Goal: Task Accomplishment & Management: Complete application form

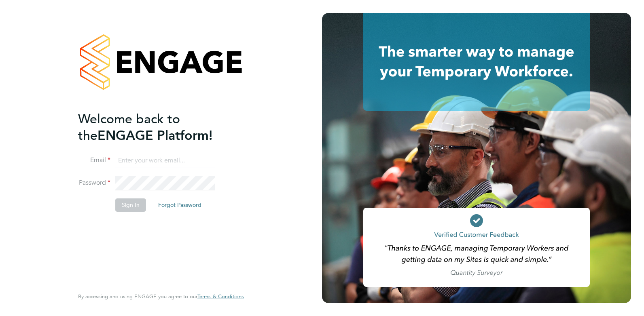
click at [131, 155] on input at bounding box center [165, 161] width 100 height 15
click at [148, 158] on input "Claire27" at bounding box center [165, 161] width 100 height 15
type input "claire@omniapeople.com"
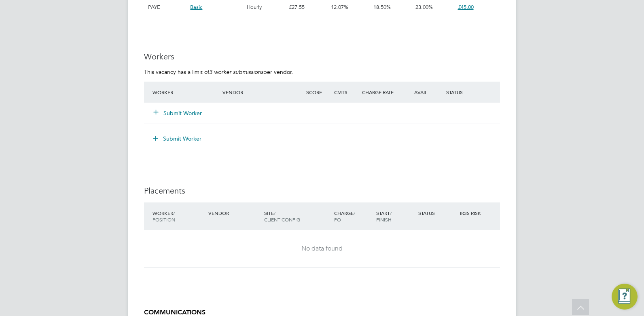
scroll to position [1263, 0]
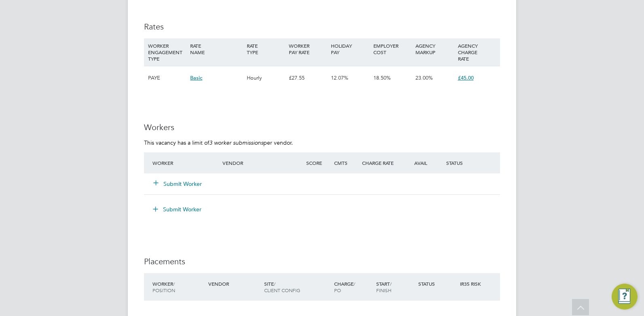
click at [183, 183] on button "Submit Worker" at bounding box center [178, 184] width 49 height 8
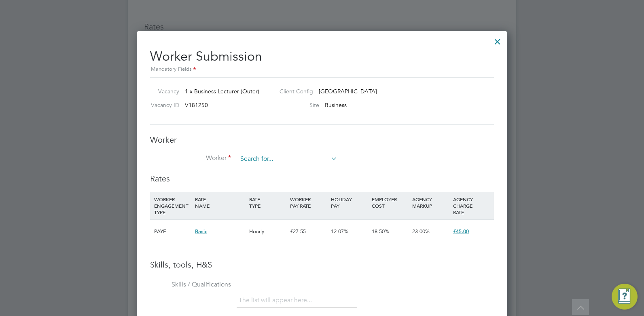
click at [267, 159] on input at bounding box center [287, 159] width 100 height 12
click at [272, 169] on li "Ayo ka Bolodeoku (HQ00310075)" at bounding box center [288, 170] width 103 height 11
type input "Ayoka Bolodeoku (HQ00310075)"
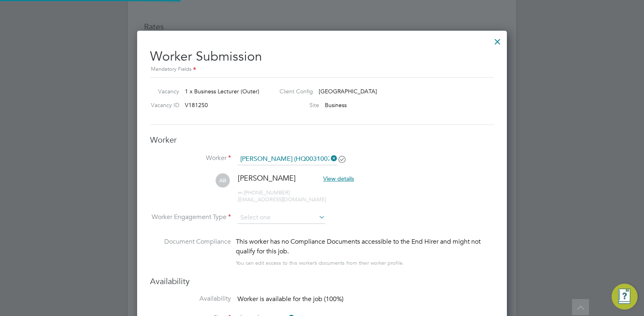
scroll to position [691, 370]
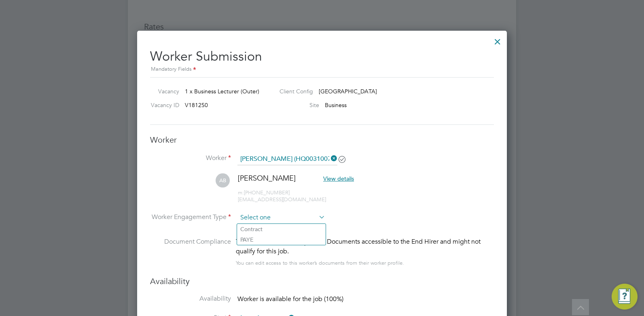
click at [260, 220] on input at bounding box center [281, 218] width 88 height 12
click at [247, 231] on li "Contract" at bounding box center [281, 229] width 89 height 11
type input "Contract"
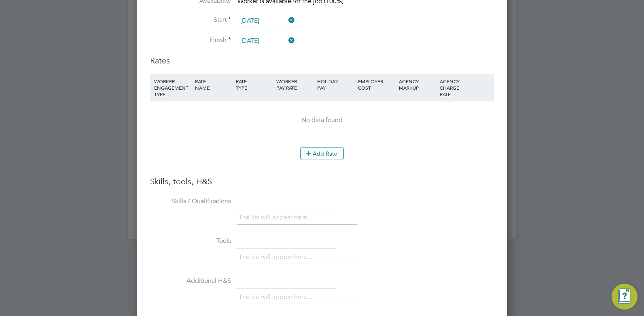
scroll to position [1572, 0]
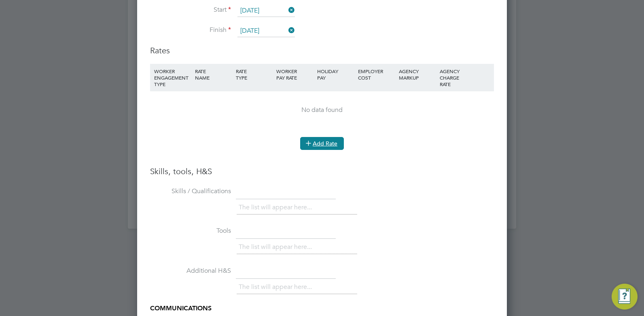
click at [318, 144] on button "Add Rate" at bounding box center [322, 143] width 44 height 13
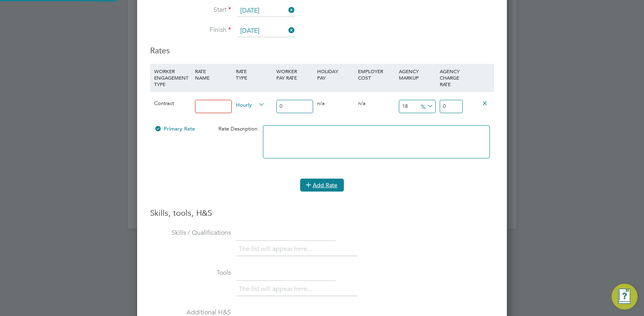
scroll to position [767, 370]
click at [217, 106] on input at bounding box center [213, 106] width 37 height 13
type input "Rate"
click at [356, 197] on li "Add Rate" at bounding box center [322, 189] width 344 height 21
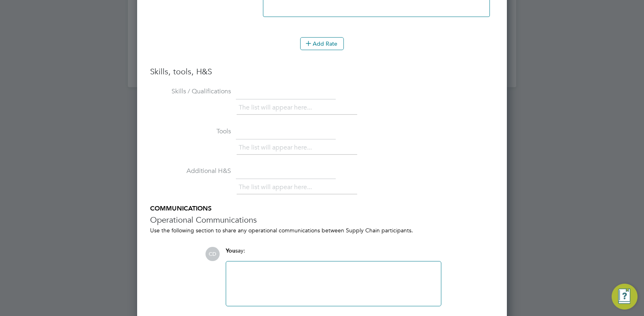
scroll to position [1745, 0]
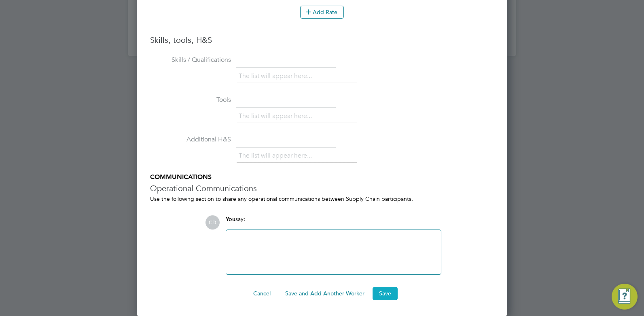
click at [387, 297] on button "Save" at bounding box center [384, 293] width 25 height 13
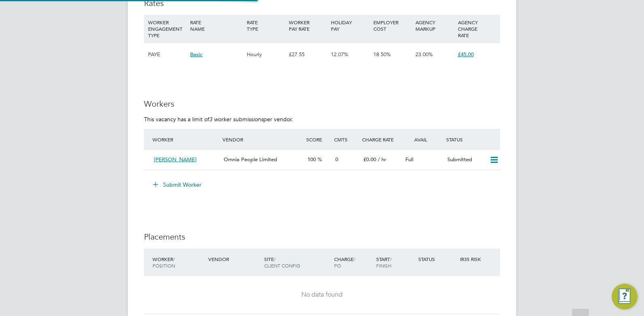
scroll to position [1263, 0]
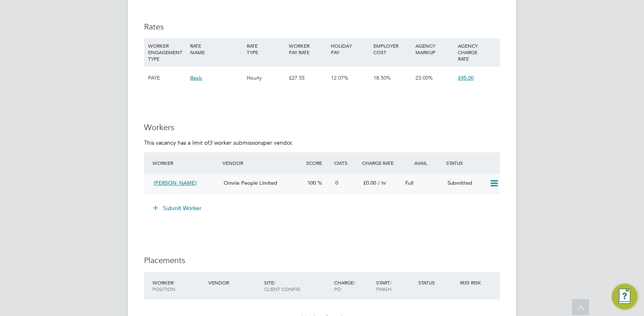
click at [233, 184] on span "Omnia People Limited" at bounding box center [250, 183] width 53 height 7
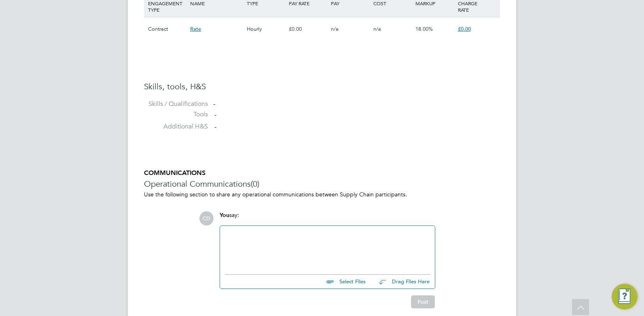
scroll to position [621, 0]
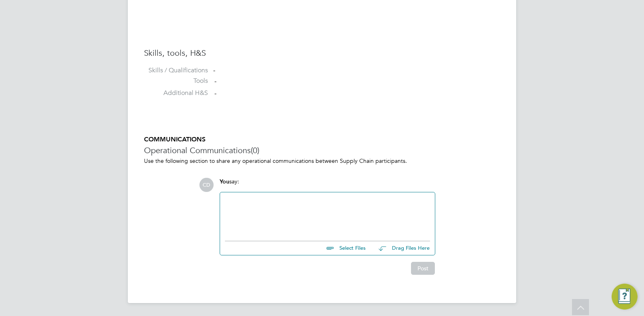
click at [349, 249] on input "file" at bounding box center [368, 246] width 121 height 11
type input "C:\fakepath\BOLODEOKU Ayoka HQ00310075.docx"
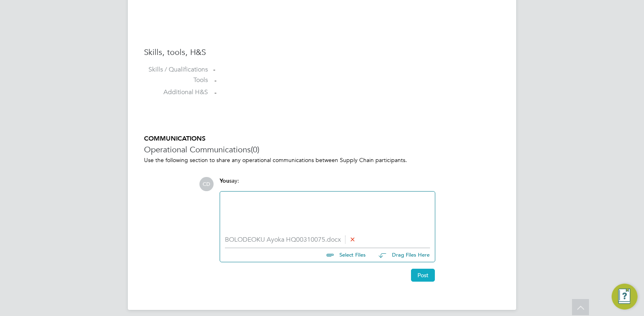
click at [414, 277] on button "Post" at bounding box center [423, 275] width 24 height 13
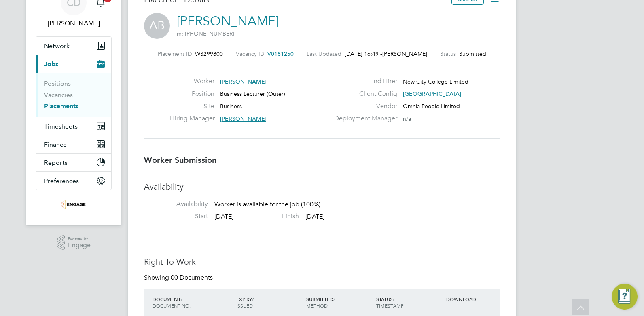
scroll to position [0, 0]
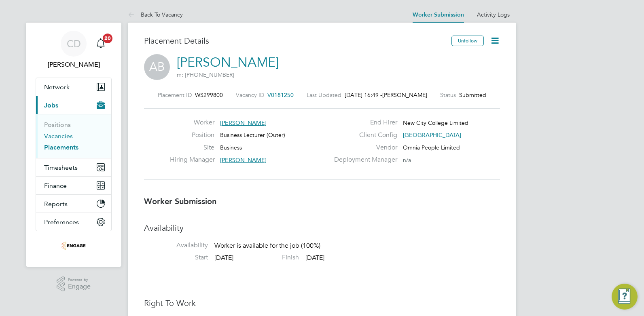
click at [47, 136] on link "Vacancies" at bounding box center [58, 136] width 29 height 8
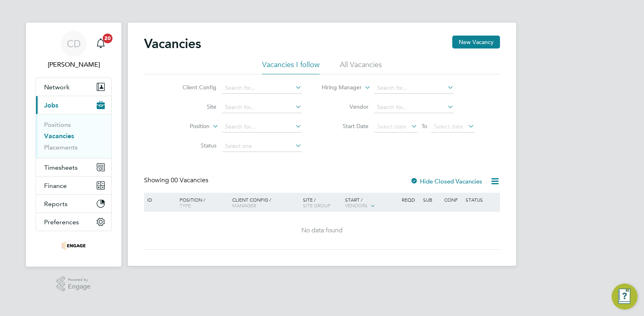
click at [365, 63] on li "All Vacancies" at bounding box center [361, 67] width 42 height 15
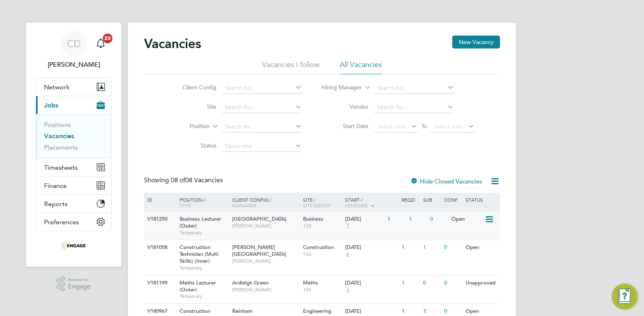
click at [274, 221] on span "[GEOGRAPHIC_DATA]" at bounding box center [259, 218] width 54 height 7
click at [247, 217] on span "[GEOGRAPHIC_DATA]" at bounding box center [259, 218] width 54 height 7
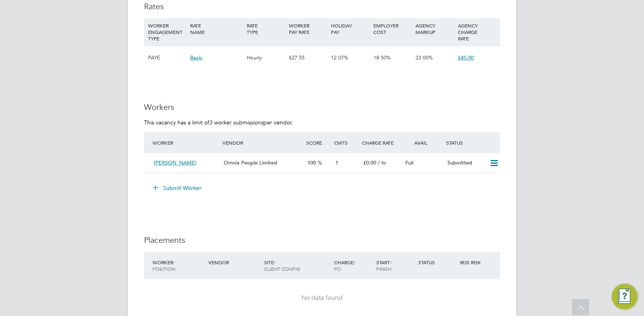
scroll to position [1294, 0]
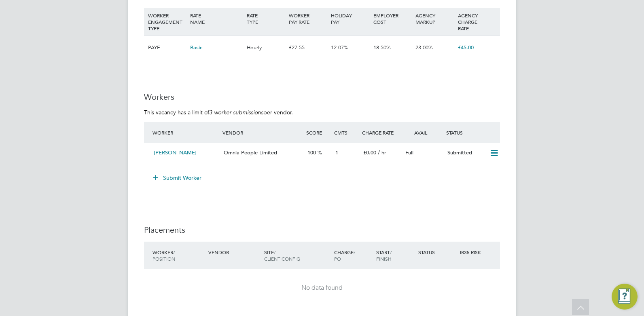
click at [176, 175] on button "Submit Worker" at bounding box center [177, 177] width 61 height 13
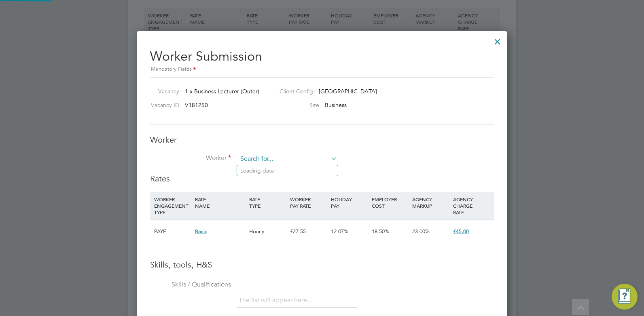
click at [268, 161] on input at bounding box center [287, 159] width 100 height 12
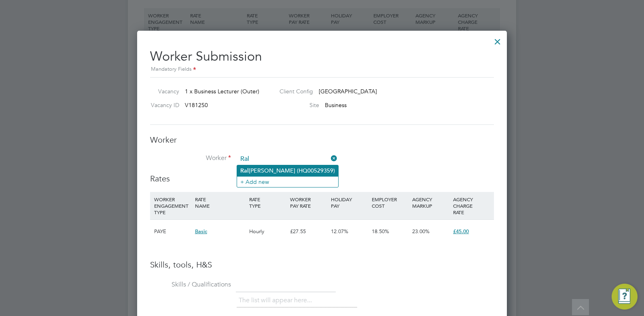
click at [268, 167] on li "Ral phina Moore (HQ00529359)" at bounding box center [287, 170] width 101 height 11
type input "Ralphina Moore (HQ00529359)"
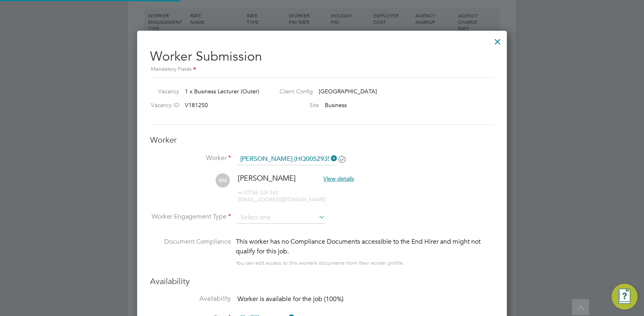
scroll to position [691, 370]
type input "20 Dec 2025"
click at [243, 222] on input at bounding box center [281, 218] width 88 height 12
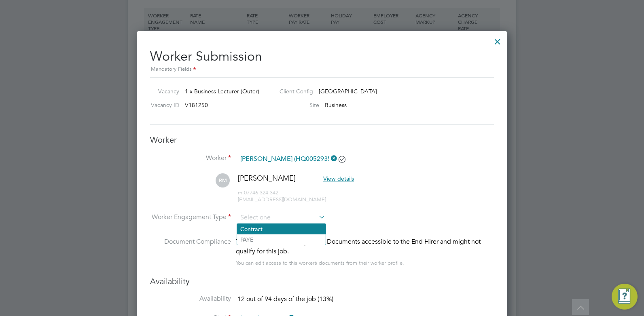
click at [246, 230] on li "Contract" at bounding box center [281, 229] width 89 height 11
type input "Contract"
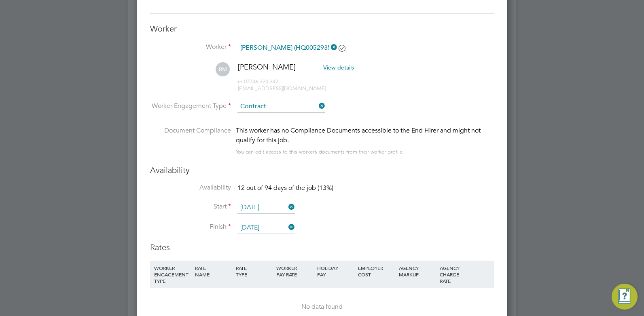
scroll to position [1526, 0]
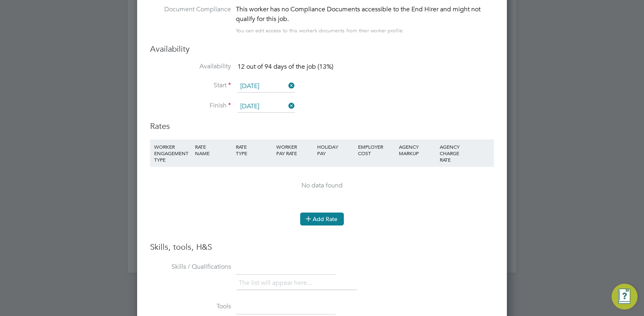
click at [311, 218] on icon at bounding box center [308, 218] width 6 height 6
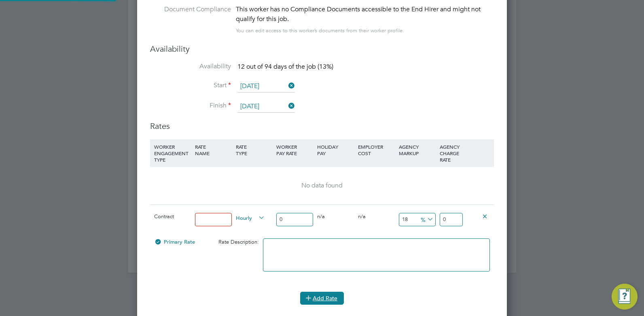
scroll to position [767, 370]
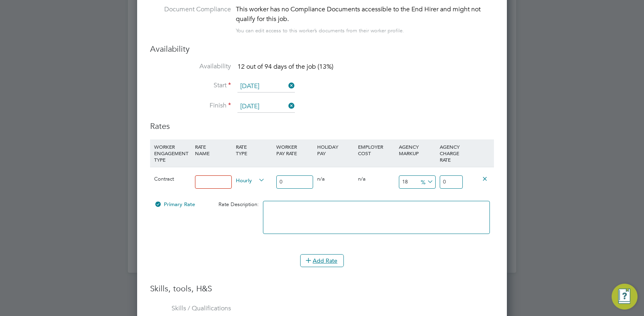
click at [199, 180] on input at bounding box center [213, 181] width 37 height 13
type input "Rate"
click at [283, 184] on input "0" at bounding box center [294, 181] width 37 height 13
type input "3"
type input "3.54"
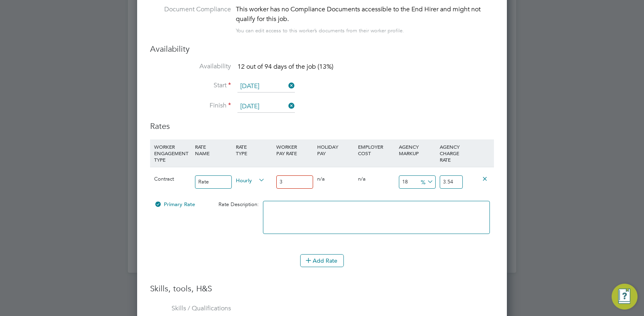
type input "34"
type input "40.12"
type input "34"
drag, startPoint x: 456, startPoint y: 182, endPoint x: 444, endPoint y: 181, distance: 12.2
click at [444, 181] on input "40.12" at bounding box center [450, 181] width 23 height 13
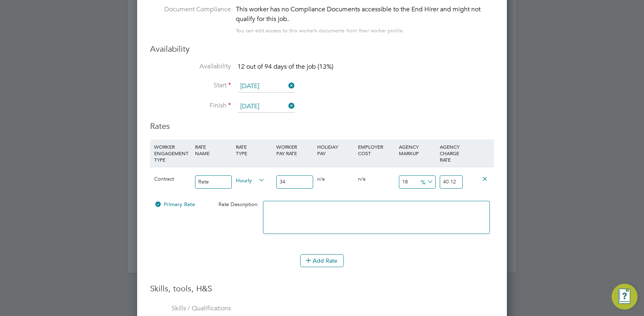
type input "-88.23529411764706"
type input "4"
type input "41.1764705882353"
type input "48"
type input "41.470588235294116"
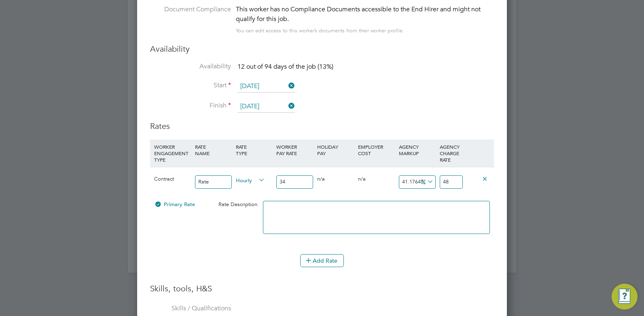
type input "48.1"
type input "41.5"
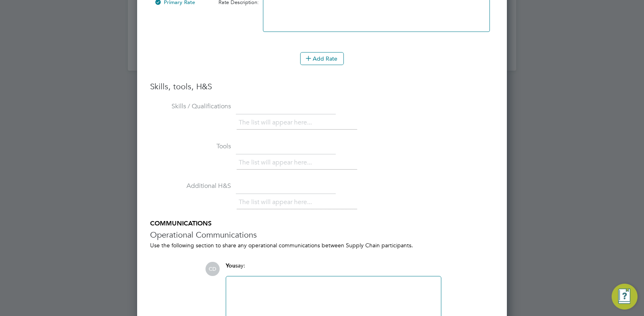
scroll to position [1775, 0]
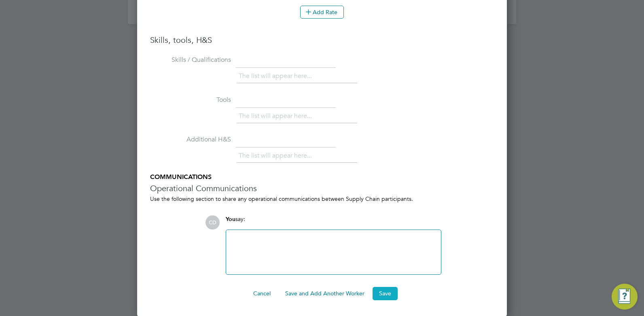
type input "48.11"
click at [384, 291] on button "Save" at bounding box center [384, 293] width 25 height 13
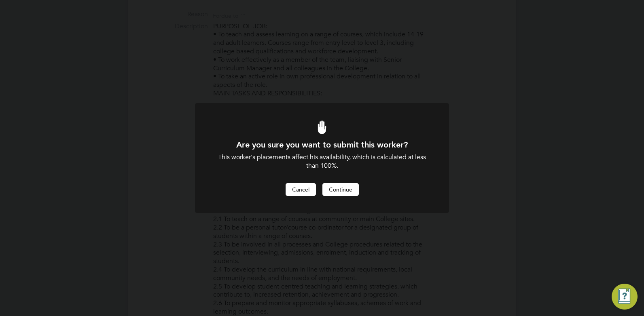
click at [300, 191] on button "Cancel" at bounding box center [300, 189] width 30 height 13
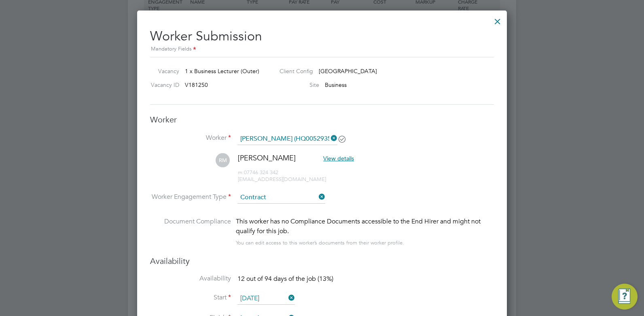
scroll to position [1516, 0]
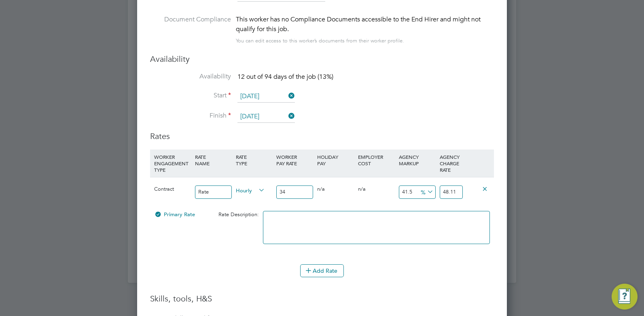
click at [256, 93] on input "20 Dec 2025" at bounding box center [265, 97] width 57 height 12
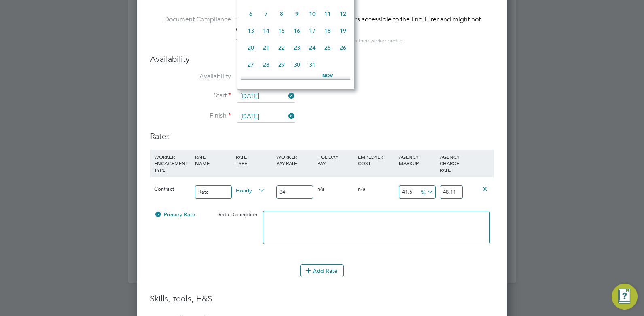
scroll to position [144, 0]
click at [281, 63] on span "24" at bounding box center [281, 61] width 15 height 15
type input "24 Sep 2025"
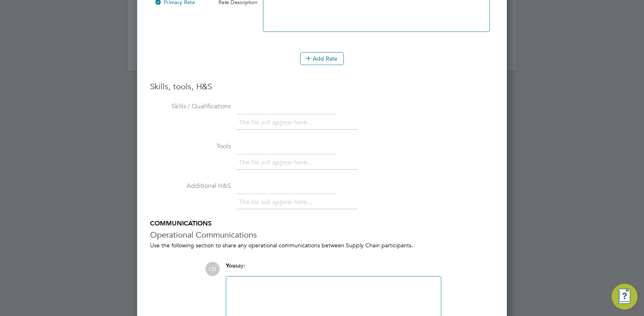
scroll to position [1775, 0]
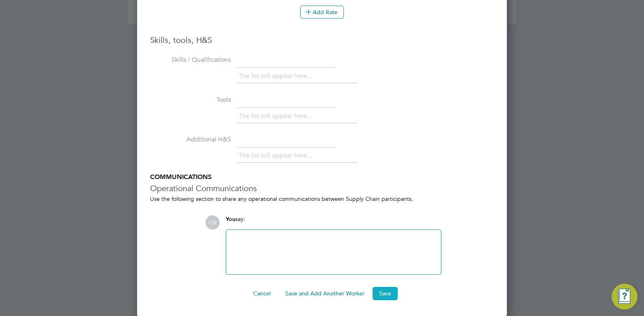
click at [389, 292] on button "Save" at bounding box center [384, 293] width 25 height 13
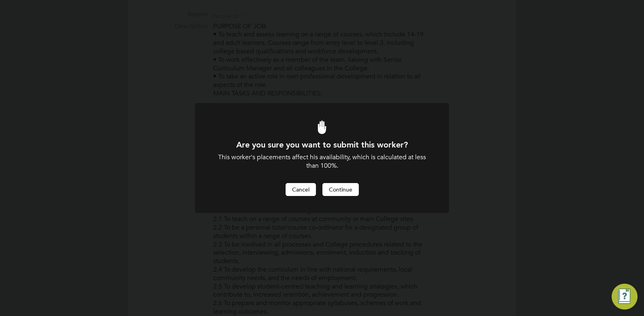
click at [300, 189] on button "Cancel" at bounding box center [300, 189] width 30 height 13
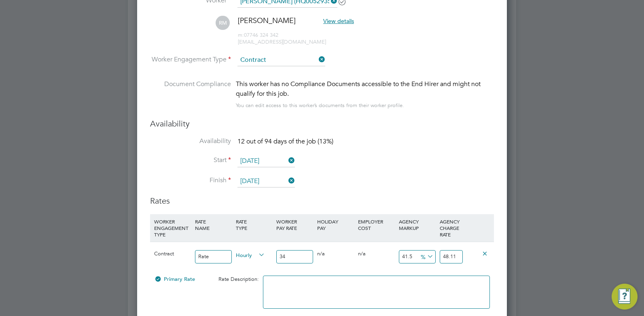
scroll to position [1421, 0]
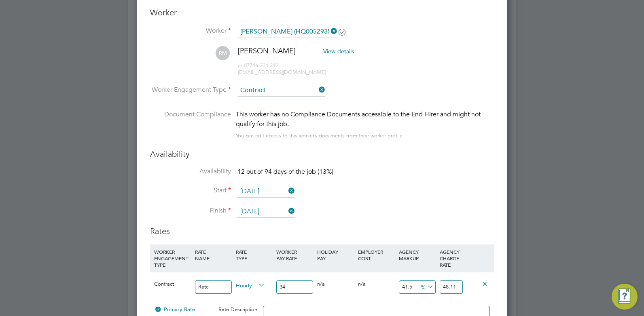
click at [262, 212] on input "[DATE]" at bounding box center [265, 212] width 57 height 12
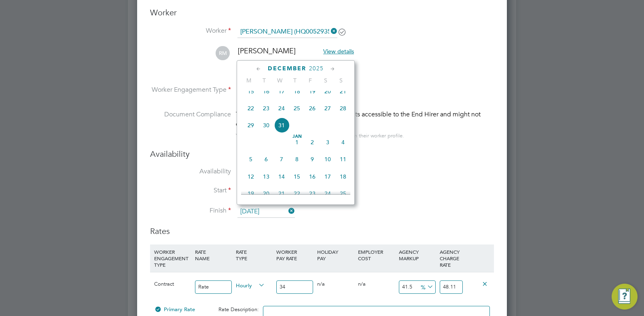
click at [333, 67] on icon at bounding box center [333, 69] width 8 height 9
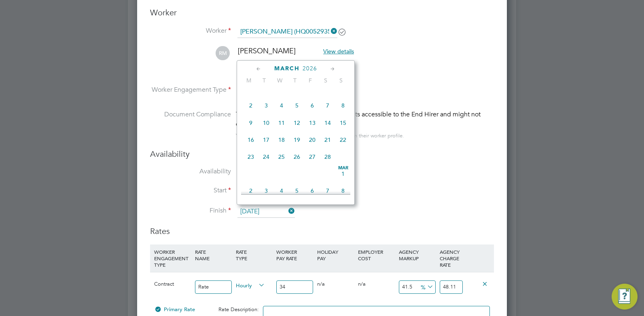
scroll to position [524, 0]
click at [333, 67] on icon at bounding box center [333, 69] width 8 height 9
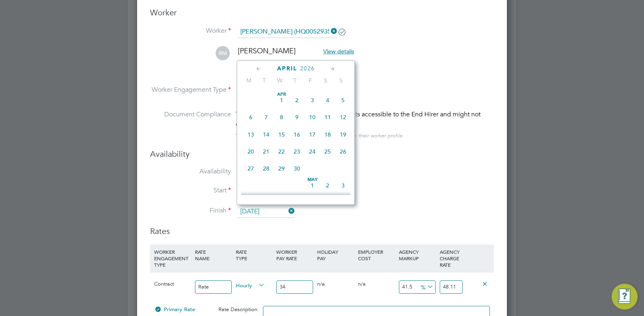
click at [333, 67] on icon at bounding box center [333, 69] width 8 height 9
click at [315, 121] on span "12" at bounding box center [311, 113] width 15 height 15
type input "12 Jun 2026"
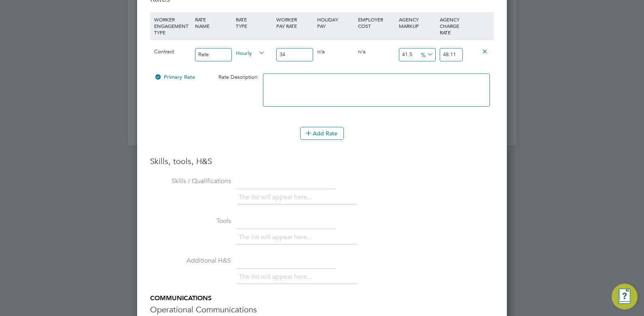
scroll to position [1775, 0]
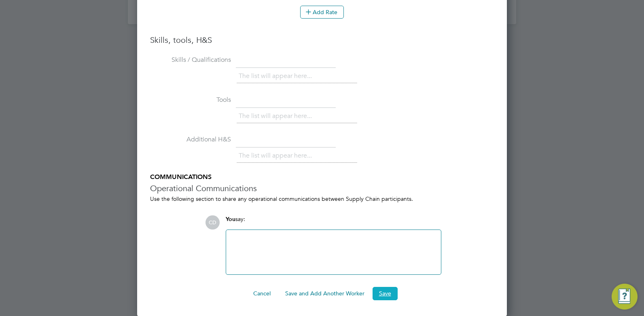
click at [389, 293] on button "Save" at bounding box center [384, 293] width 25 height 13
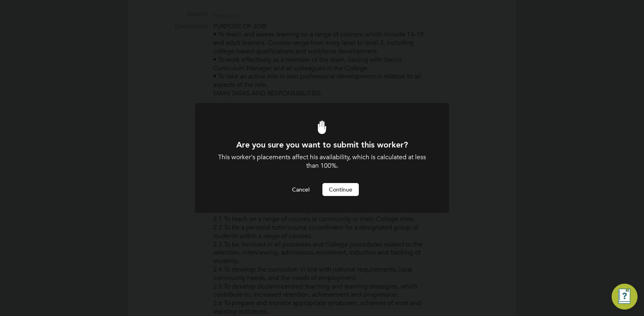
scroll to position [0, 0]
click at [302, 189] on button "Cancel" at bounding box center [300, 189] width 30 height 13
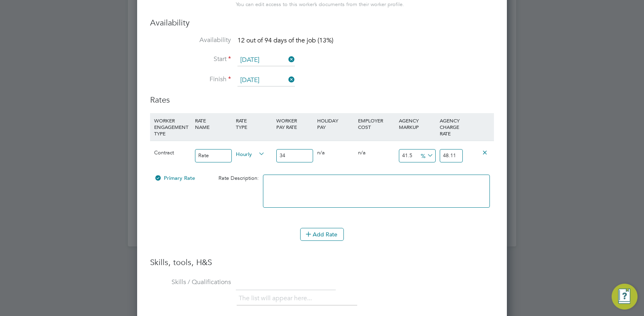
scroll to position [1441, 0]
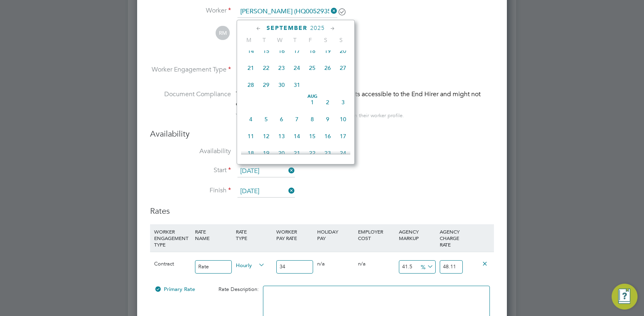
click at [276, 168] on input "24 Sep 2025" at bounding box center [265, 171] width 57 height 12
click at [287, 169] on icon at bounding box center [287, 170] width 0 height 11
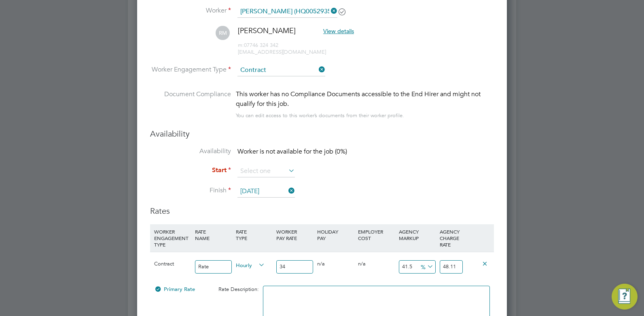
click at [287, 187] on icon at bounding box center [287, 190] width 0 height 11
click at [264, 170] on input at bounding box center [265, 171] width 57 height 12
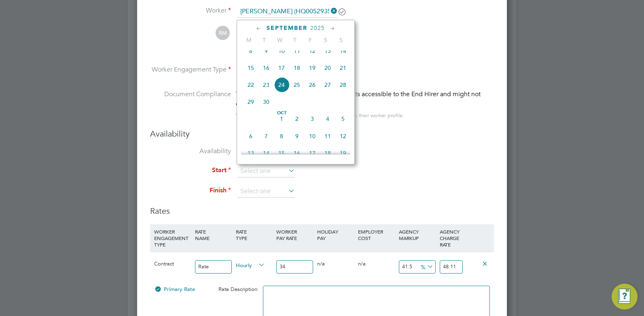
click at [279, 91] on span "24" at bounding box center [281, 84] width 15 height 15
type input "24 Sep 2025"
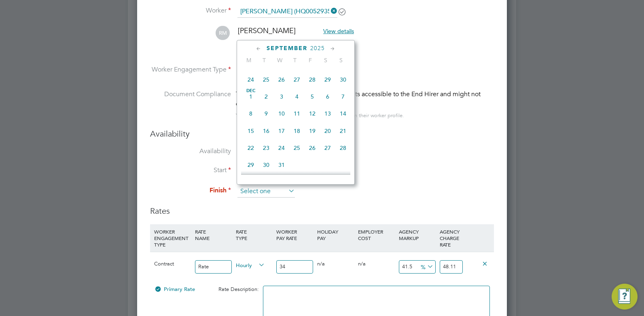
click at [252, 193] on input at bounding box center [265, 192] width 57 height 12
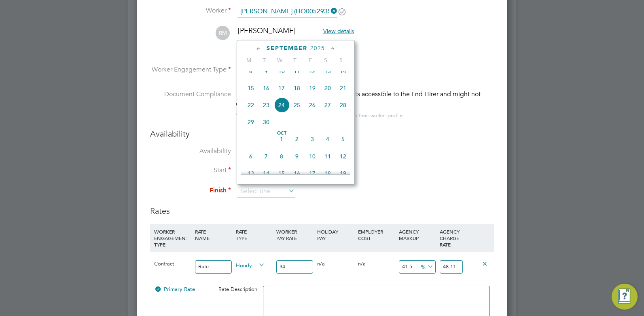
click at [334, 49] on icon at bounding box center [333, 48] width 8 height 9
click at [334, 48] on icon at bounding box center [333, 48] width 8 height 9
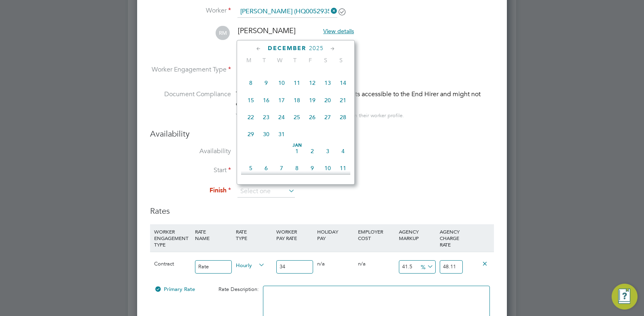
click at [314, 108] on span "19" at bounding box center [311, 100] width 15 height 15
type input "19 Dec 2025"
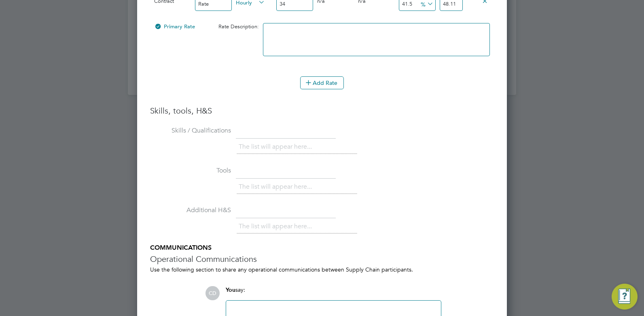
scroll to position [1775, 0]
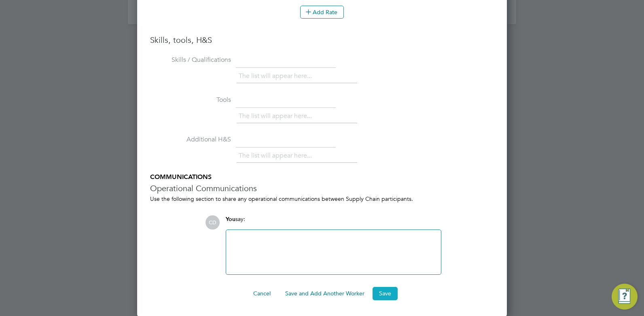
click at [393, 294] on button "Save" at bounding box center [384, 293] width 25 height 13
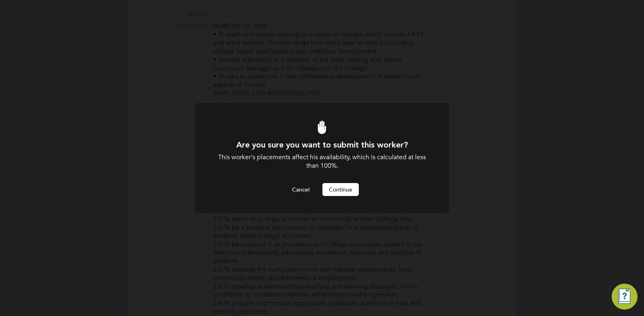
scroll to position [0, 0]
click at [351, 189] on button "Continue" at bounding box center [340, 189] width 36 height 13
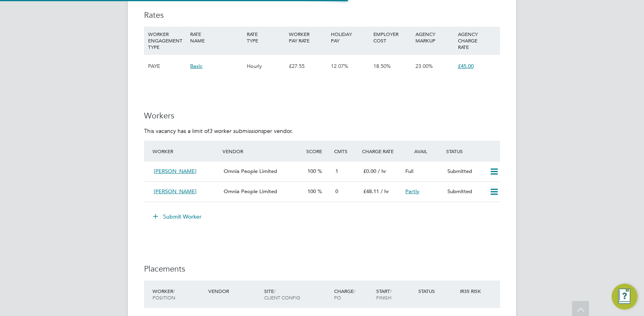
scroll to position [1294, 0]
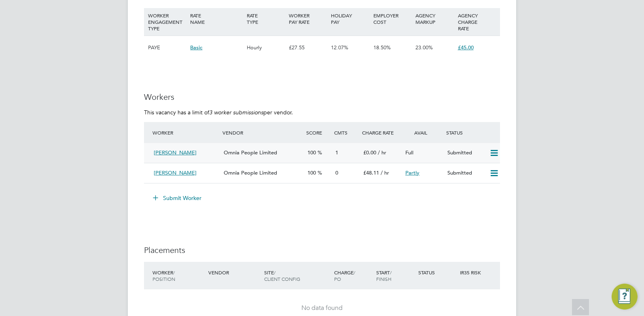
click at [403, 152] on div "Full" at bounding box center [423, 152] width 42 height 13
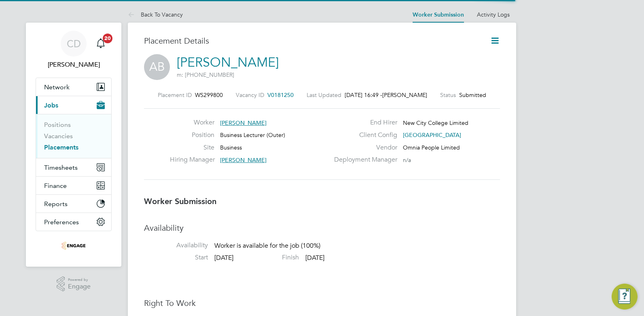
scroll to position [4, 4]
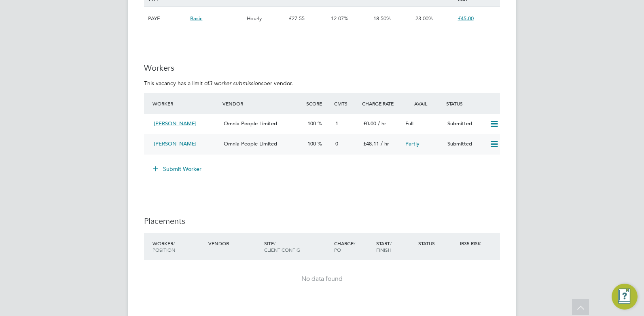
click at [213, 143] on div "[PERSON_NAME]" at bounding box center [185, 143] width 70 height 13
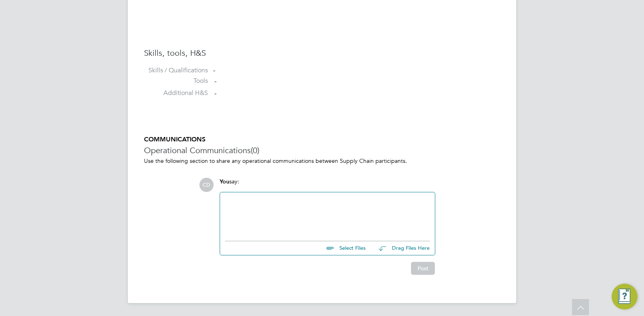
click at [354, 248] on input "file" at bounding box center [368, 246] width 121 height 11
type input "C:\fakepath\Moore Ralphina HQ00529359.docx"
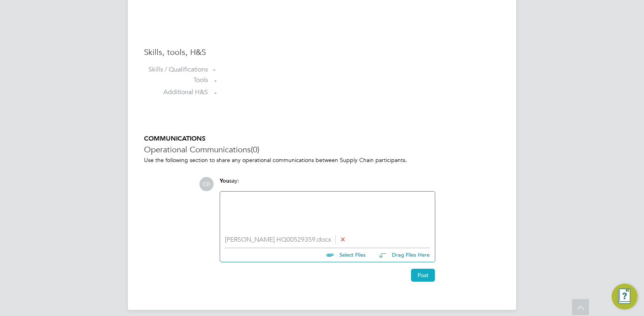
click at [414, 272] on button "Post" at bounding box center [423, 275] width 24 height 13
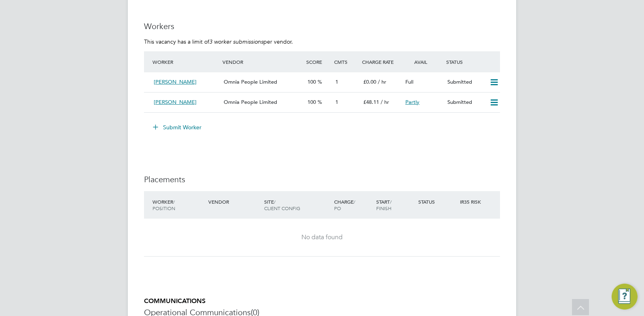
click at [175, 125] on button "Submit Worker" at bounding box center [177, 127] width 61 height 13
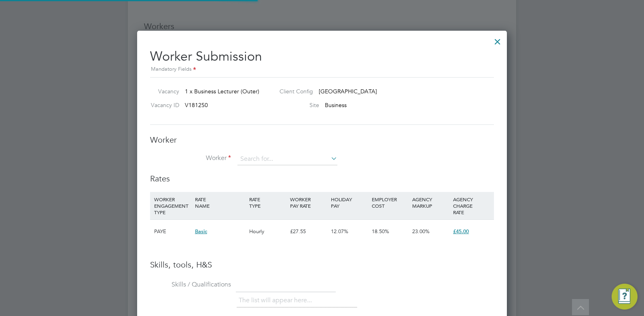
scroll to position [511, 370]
click at [241, 156] on input at bounding box center [287, 159] width 100 height 12
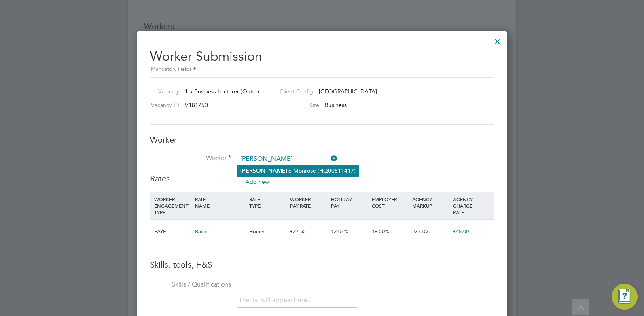
click at [249, 168] on b "Joel" at bounding box center [263, 170] width 47 height 7
type input "Joelle Monrose (HQ00511417)"
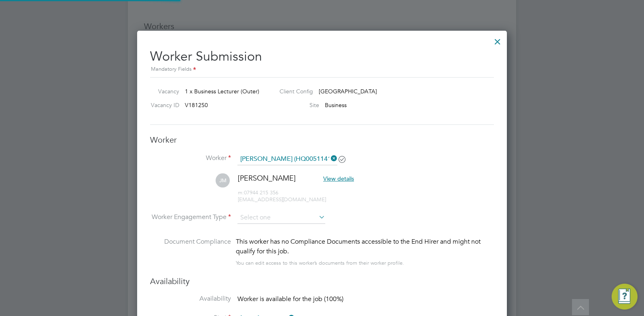
type input "01 Nov 2025"
click at [252, 217] on input at bounding box center [281, 218] width 88 height 12
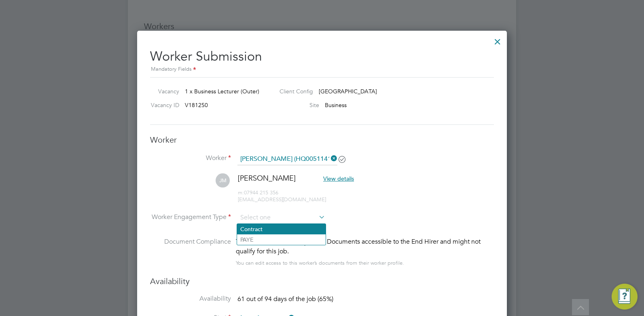
click at [252, 229] on li "Contract" at bounding box center [281, 229] width 89 height 11
type input "Contract"
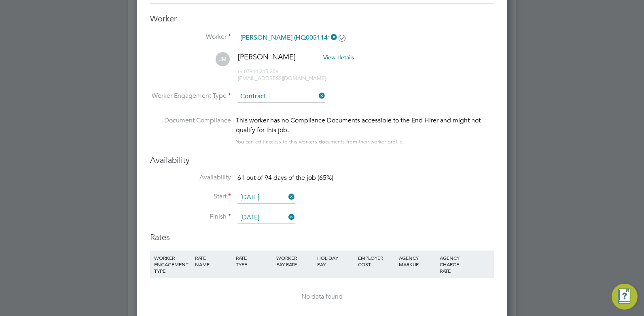
click at [274, 199] on input "01 Nov 2025" at bounding box center [265, 198] width 57 height 12
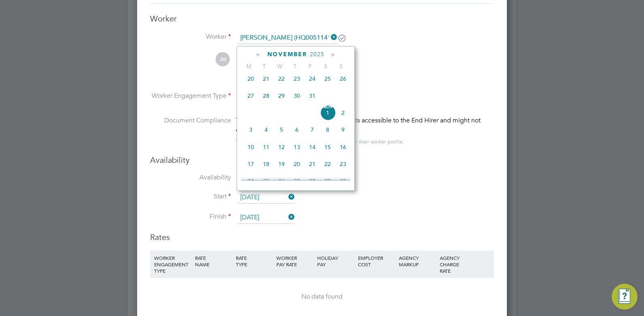
click at [256, 52] on icon at bounding box center [259, 55] width 8 height 9
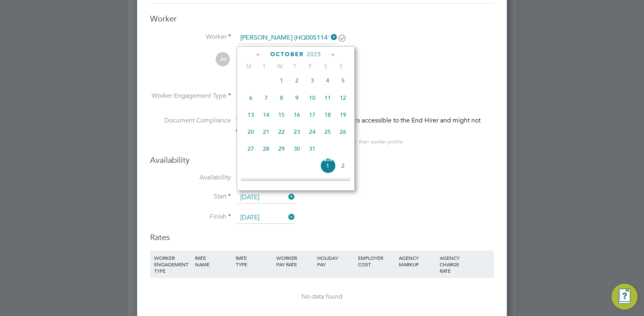
click at [256, 52] on icon at bounding box center [259, 55] width 8 height 9
click at [250, 151] on span "29" at bounding box center [250, 150] width 15 height 15
type input "[DATE]"
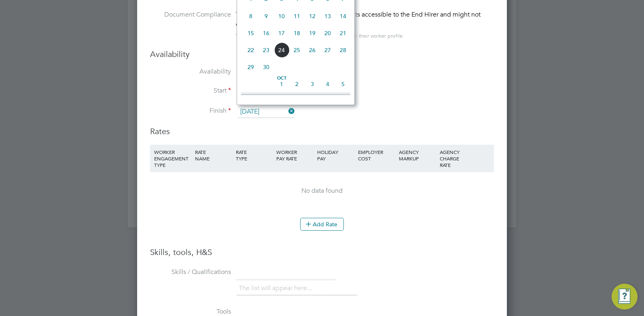
click at [251, 112] on input "[DATE]" at bounding box center [265, 112] width 57 height 12
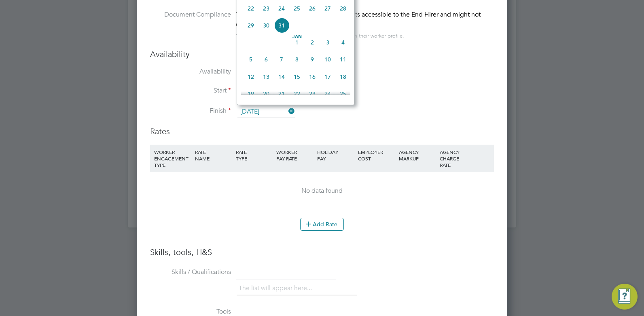
click at [297, 49] on span "Jan 1" at bounding box center [296, 42] width 15 height 15
click at [266, 111] on input "01 Jan 2026" at bounding box center [265, 112] width 57 height 12
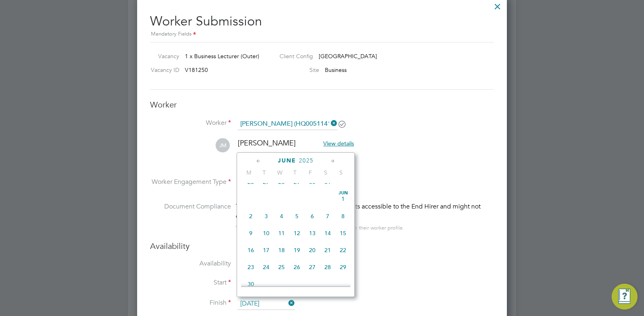
click at [333, 159] on icon at bounding box center [333, 161] width 8 height 9
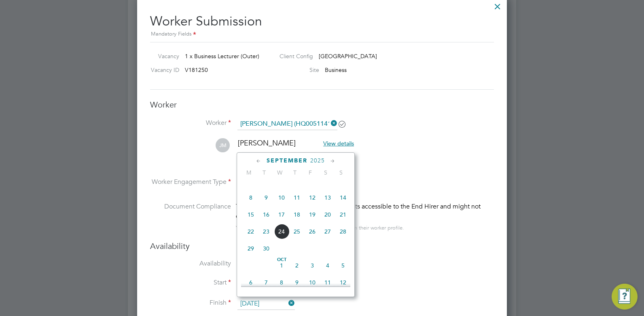
click at [333, 159] on icon at bounding box center [333, 161] width 8 height 9
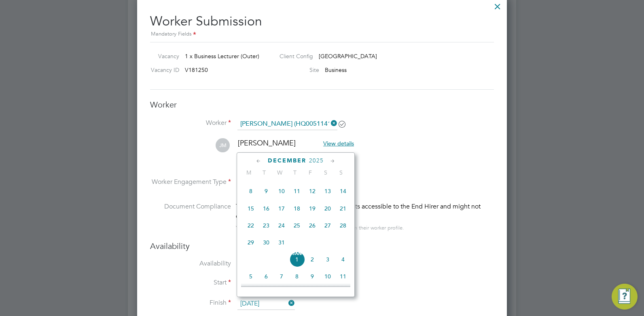
click at [333, 159] on icon at bounding box center [333, 161] width 8 height 9
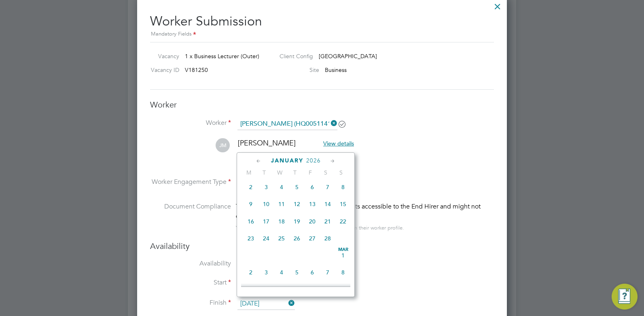
click at [333, 159] on icon at bounding box center [333, 161] width 8 height 9
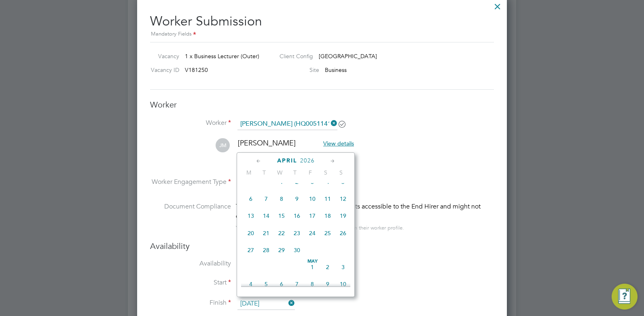
click at [333, 159] on icon at bounding box center [333, 161] width 8 height 9
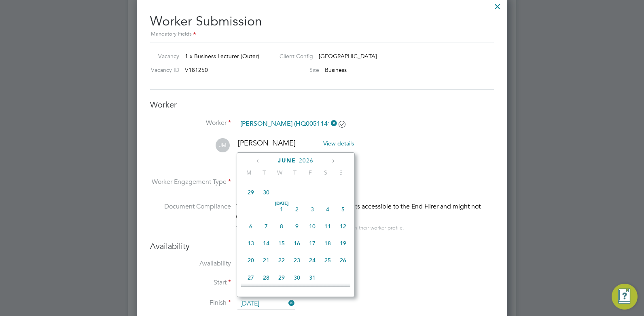
click at [333, 159] on icon at bounding box center [333, 161] width 8 height 9
click at [259, 161] on icon at bounding box center [259, 161] width 8 height 9
click at [313, 202] on span "17" at bounding box center [311, 193] width 15 height 15
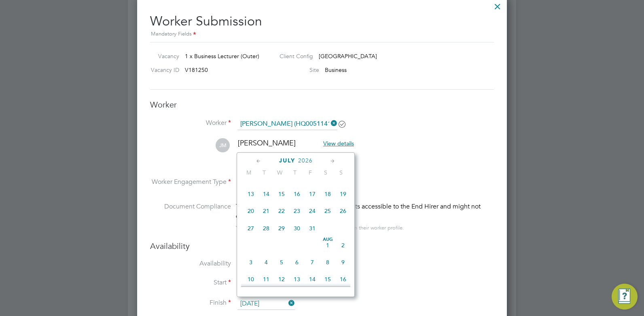
type input "17 Jul 2026"
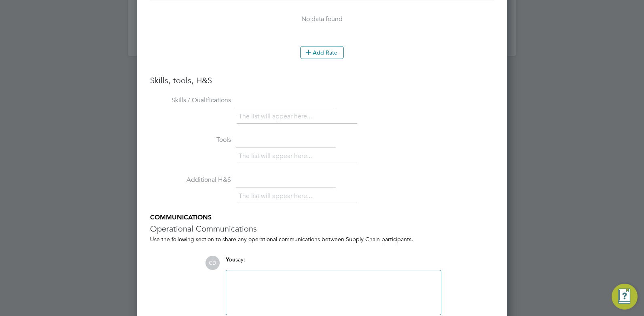
scroll to position [1804, 0]
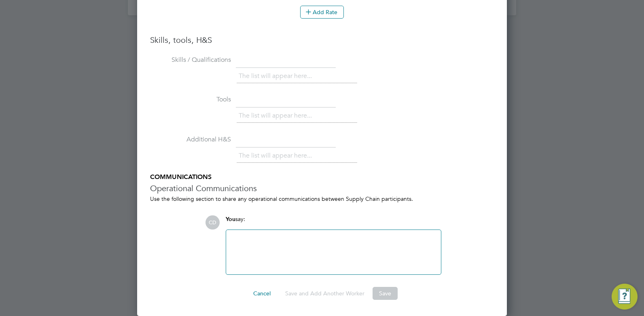
click at [264, 292] on button "Cancel" at bounding box center [262, 293] width 30 height 13
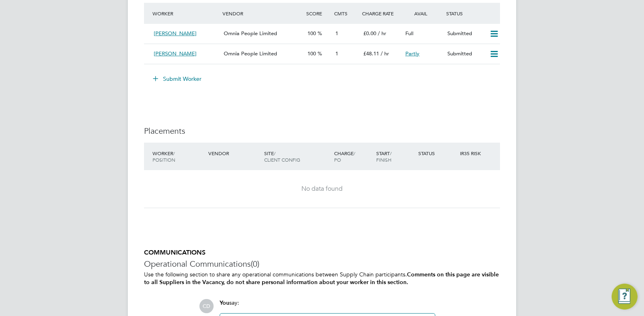
scroll to position [1365, 0]
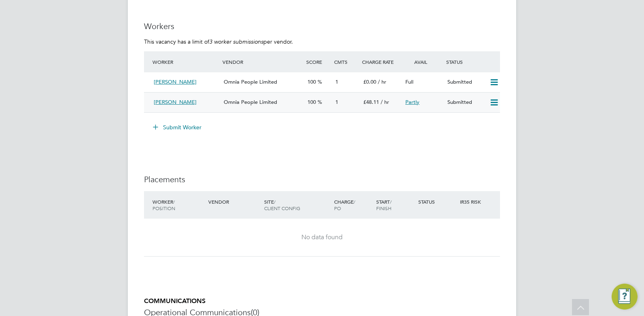
click at [408, 95] on div "Ralphina Moore Omnia People Limited 100 1 £48.11 / hr Partly Submitted" at bounding box center [322, 102] width 356 height 20
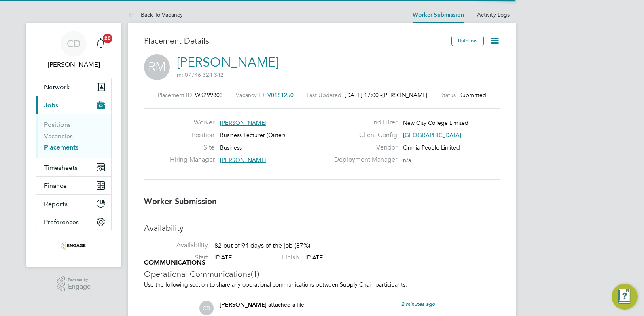
scroll to position [4, 4]
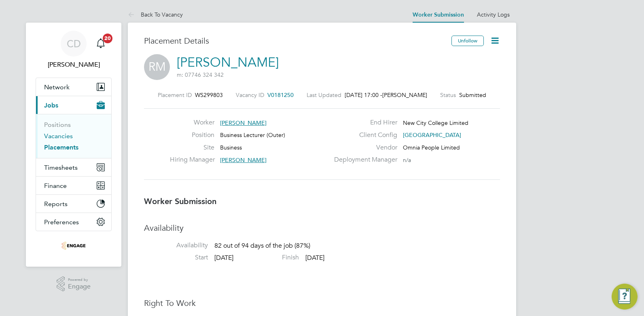
click at [53, 136] on link "Vacancies" at bounding box center [58, 136] width 29 height 8
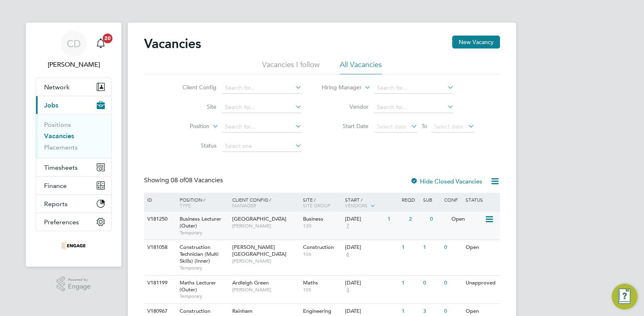
click at [249, 223] on span "[PERSON_NAME]" at bounding box center [265, 226] width 67 height 6
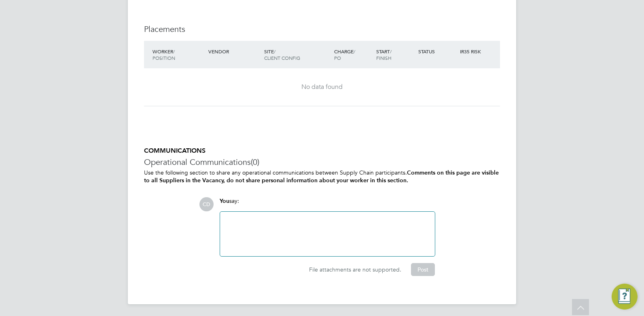
scroll to position [1282, 0]
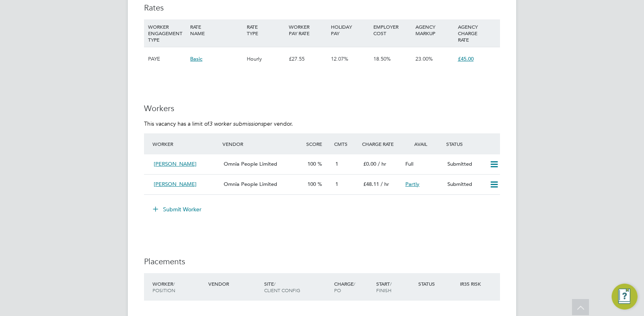
click at [187, 211] on button "Submit Worker" at bounding box center [177, 209] width 61 height 13
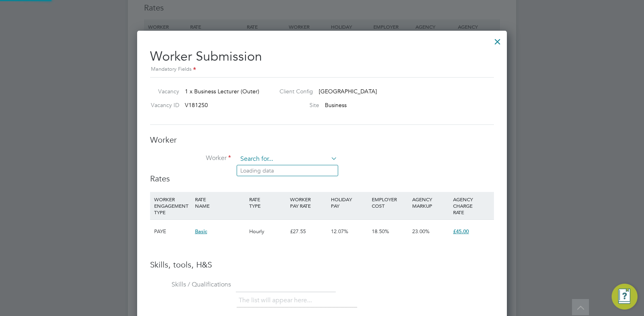
click at [252, 160] on input at bounding box center [287, 159] width 100 height 12
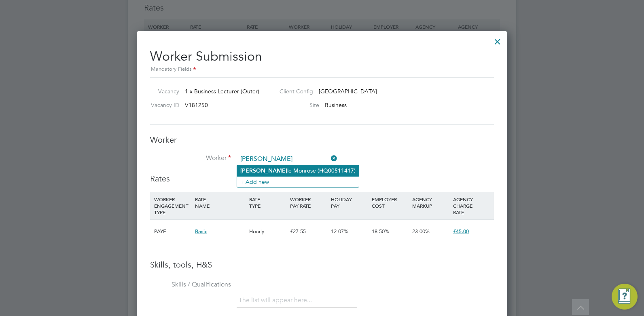
click at [256, 173] on li "Joel le Monrose (HQ00511417)" at bounding box center [298, 170] width 122 height 11
type input "Joelle Monrose (HQ00511417)"
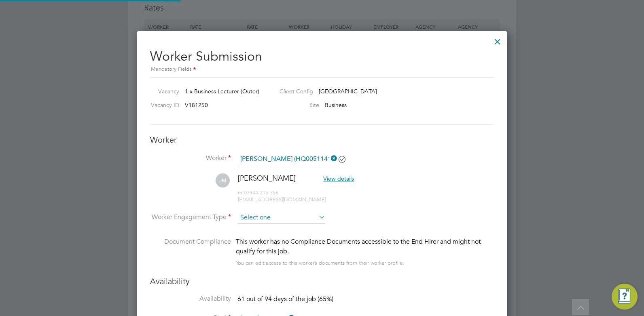
type input "01 Nov 2025"
click at [258, 220] on input at bounding box center [281, 218] width 88 height 12
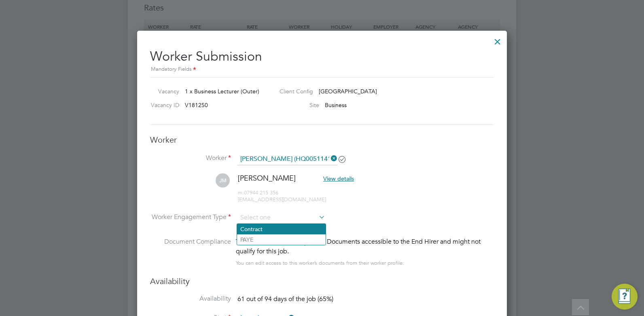
click at [255, 230] on li "Contract" at bounding box center [281, 229] width 89 height 11
type input "Contract"
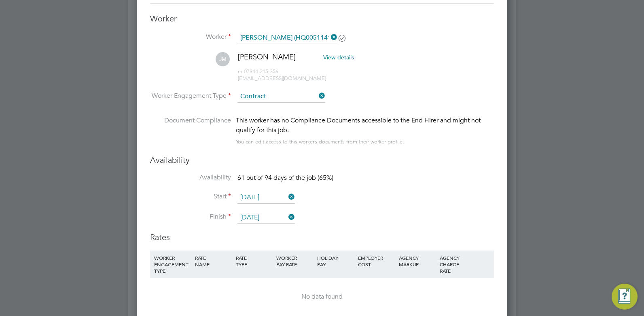
click at [271, 196] on input "01 Nov 2025" at bounding box center [265, 198] width 57 height 12
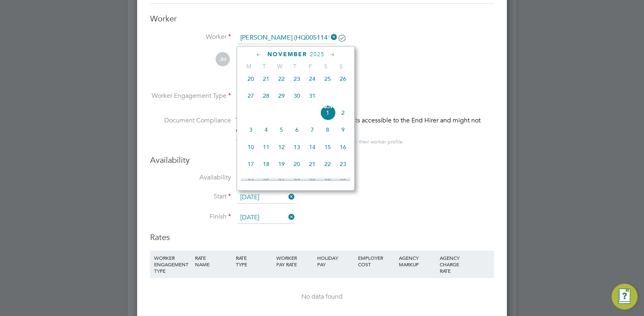
click at [257, 52] on icon at bounding box center [259, 55] width 8 height 9
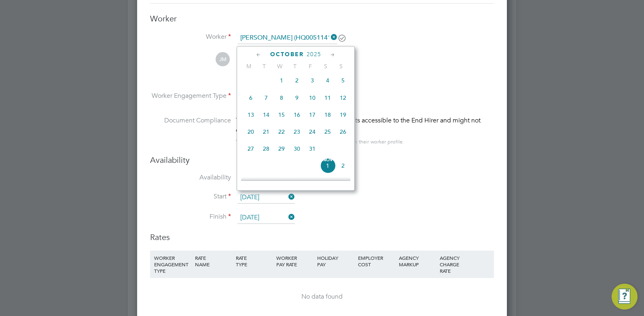
click at [257, 52] on icon at bounding box center [259, 55] width 8 height 9
click at [251, 150] on span "29" at bounding box center [250, 150] width 15 height 15
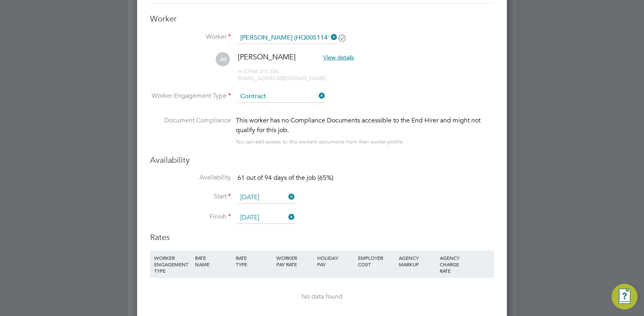
click at [253, 197] on input "[DATE]" at bounding box center [265, 198] width 57 height 12
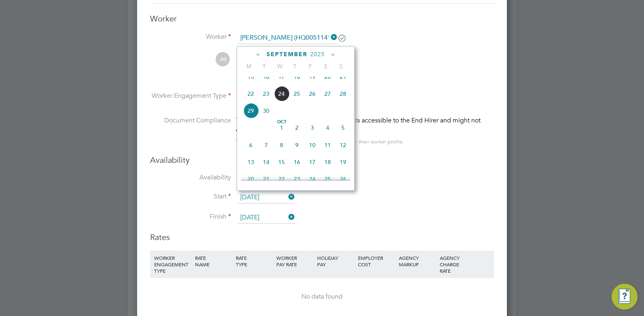
click at [258, 53] on icon at bounding box center [259, 55] width 8 height 9
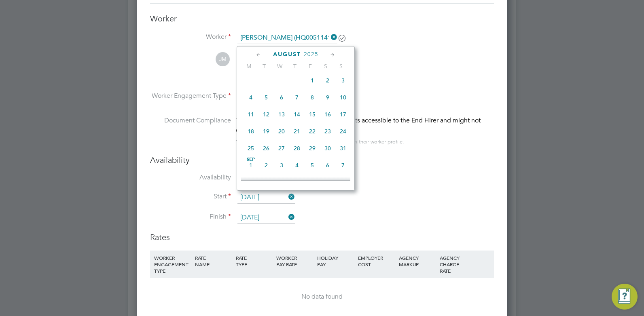
click at [310, 86] on span "Aug 1" at bounding box center [311, 80] width 15 height 15
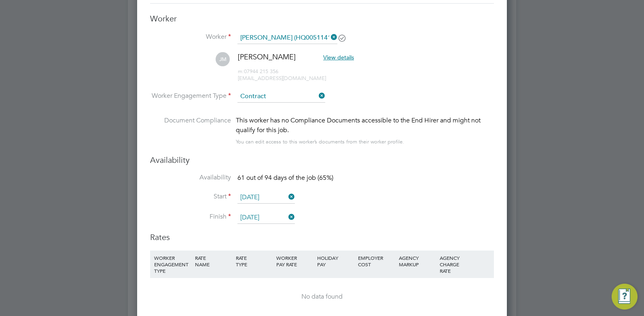
click at [264, 198] on input "[DATE]" at bounding box center [265, 198] width 57 height 12
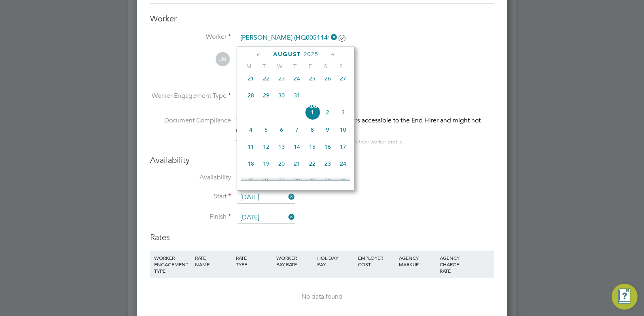
click at [334, 55] on icon at bounding box center [333, 55] width 8 height 9
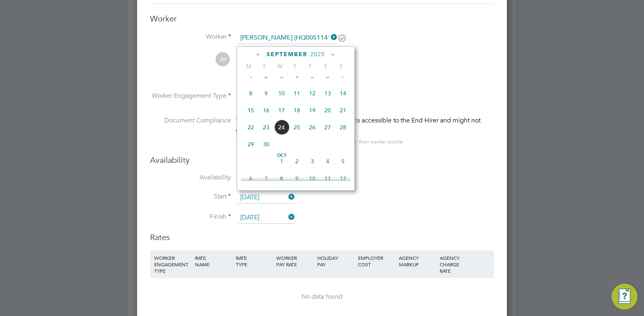
click at [248, 152] on span "29" at bounding box center [250, 144] width 15 height 15
type input "[DATE]"
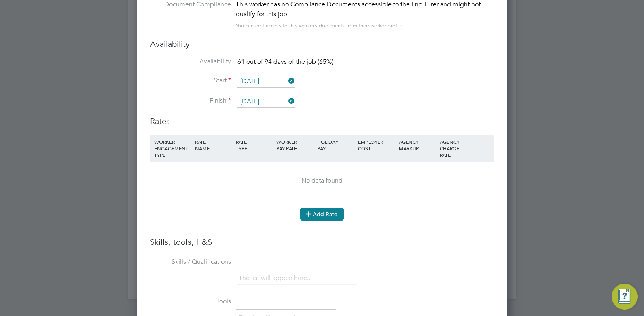
click at [311, 212] on icon at bounding box center [308, 214] width 6 height 6
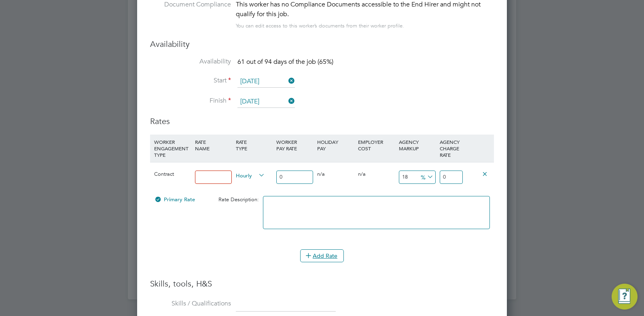
click at [202, 178] on input at bounding box center [213, 177] width 37 height 13
type input "Rate"
click at [281, 282] on h3 "Skills, tools, H&S" at bounding box center [322, 284] width 344 height 11
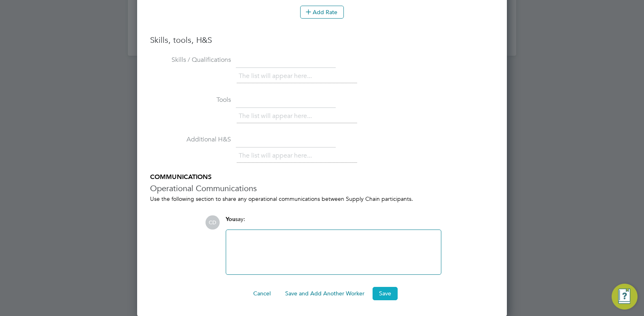
click at [376, 289] on button "Save" at bounding box center [384, 293] width 25 height 13
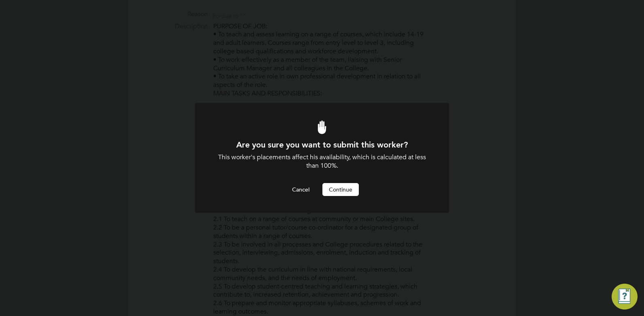
click at [344, 189] on button "Continue" at bounding box center [340, 189] width 36 height 13
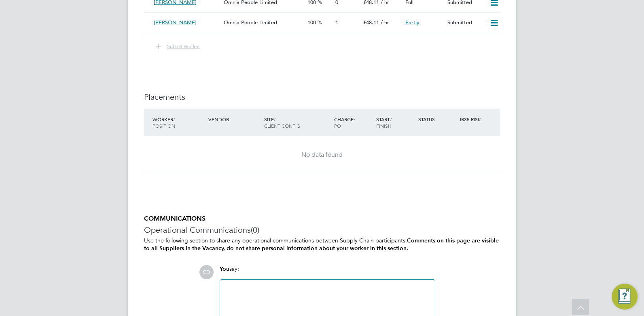
scroll to position [1373, 0]
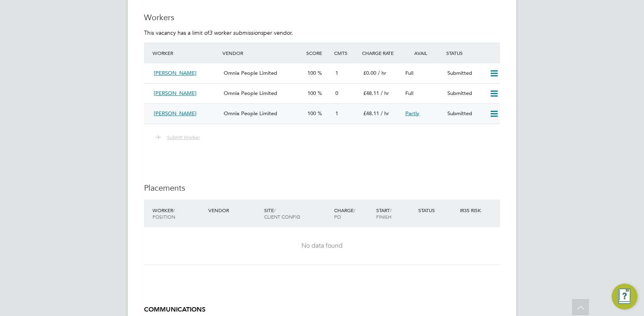
click at [332, 115] on div "100" at bounding box center [318, 113] width 28 height 13
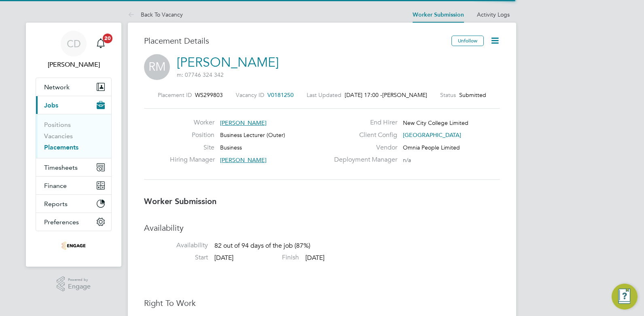
scroll to position [4, 4]
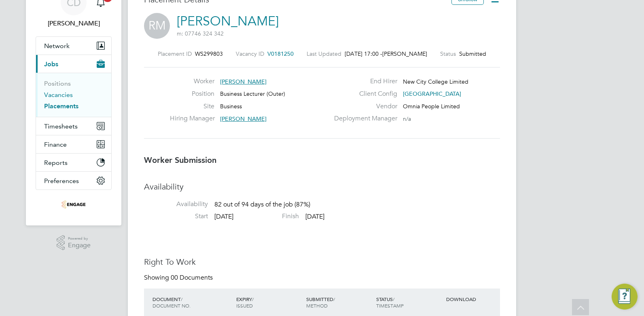
click at [57, 93] on link "Vacancies" at bounding box center [58, 95] width 29 height 8
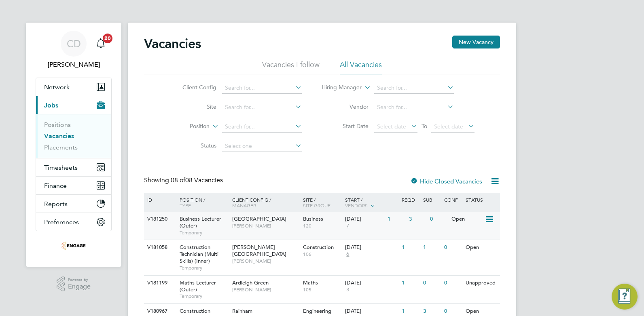
click at [258, 223] on span "[PERSON_NAME]" at bounding box center [265, 226] width 67 height 6
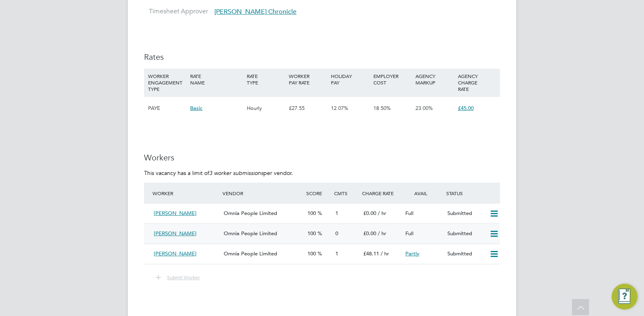
scroll to position [1243, 0]
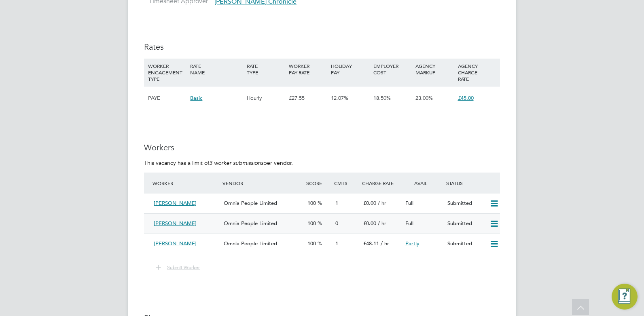
click at [227, 225] on span "Omnia People Limited" at bounding box center [250, 223] width 53 height 7
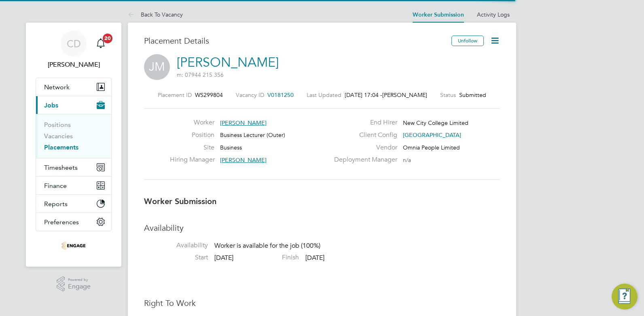
scroll to position [4, 4]
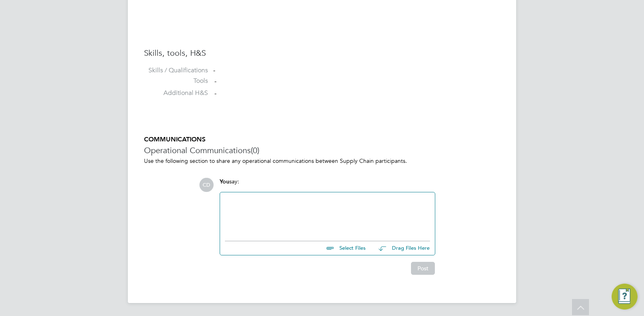
click at [357, 246] on input "file" at bounding box center [368, 246] width 121 height 11
type input "C:\fakepath\[PERSON_NAME] HQ00511417.docx"
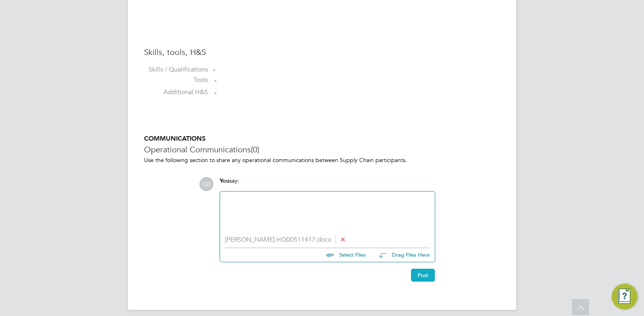
click at [430, 275] on button "Post" at bounding box center [423, 275] width 24 height 13
